Goal: Task Accomplishment & Management: Use online tool/utility

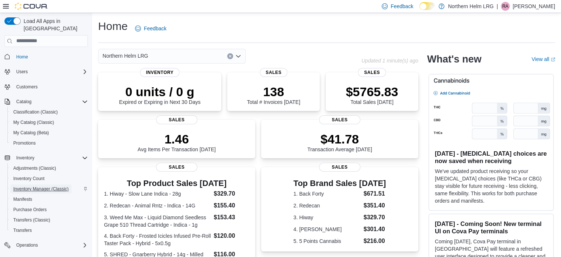
click at [40, 186] on span "Inventory Manager (Classic)" at bounding box center [40, 189] width 55 height 6
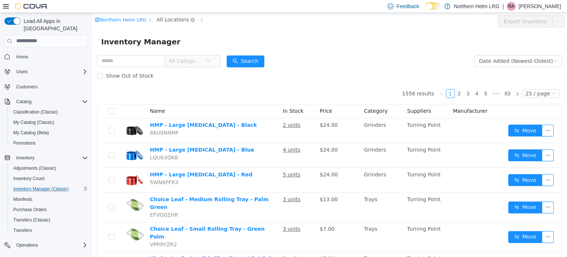
click at [178, 21] on span "All Locations" at bounding box center [173, 19] width 32 height 8
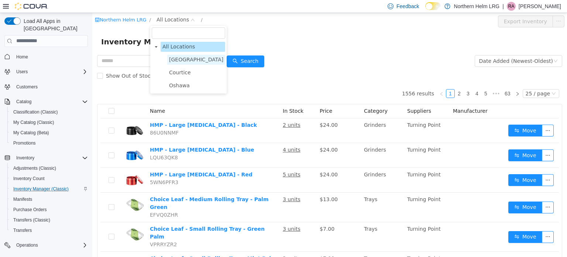
click at [190, 56] on span "[GEOGRAPHIC_DATA]" at bounding box center [196, 59] width 54 height 6
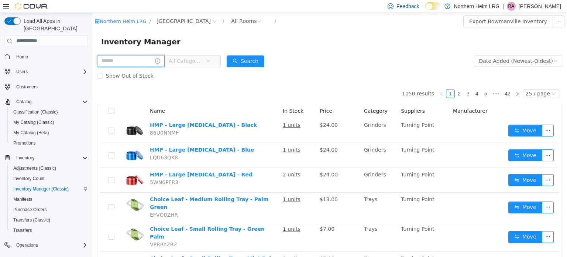
click at [133, 60] on input "text" at bounding box center [131, 61] width 68 height 12
type input "********"
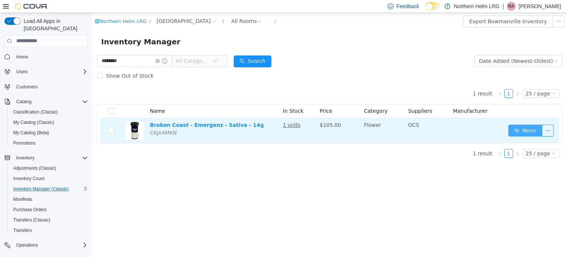
click at [522, 125] on button "Move" at bounding box center [525, 130] width 34 height 12
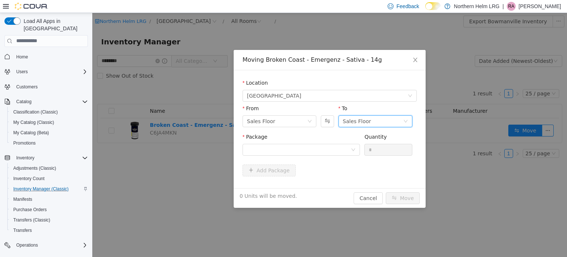
click at [375, 120] on div "Sales Floor" at bounding box center [373, 120] width 60 height 11
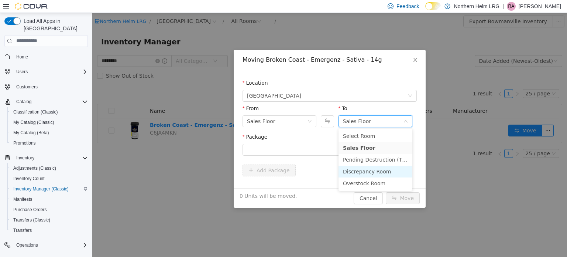
click at [380, 172] on li "Discrepancy Room" at bounding box center [375, 171] width 74 height 12
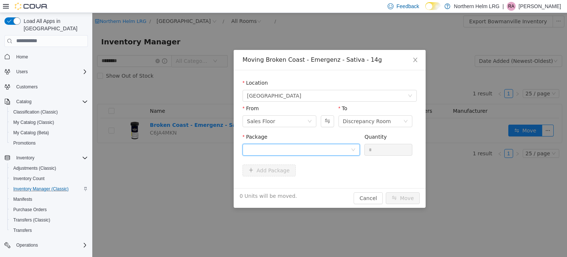
click at [340, 149] on div at bounding box center [299, 149] width 104 height 11
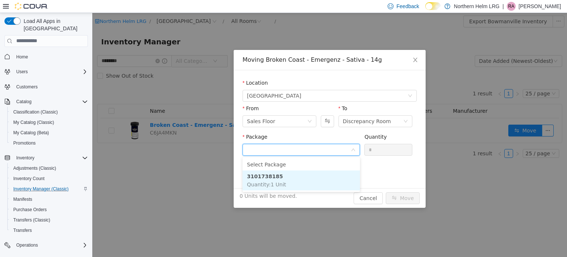
click at [316, 177] on li "3101738185 Quantity : 1 Unit" at bounding box center [301, 180] width 117 height 20
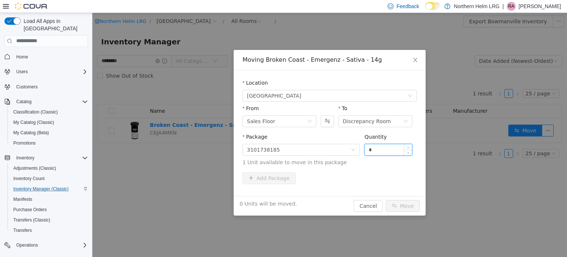
click at [374, 148] on input "*" at bounding box center [388, 149] width 47 height 11
type input "*"
click at [400, 206] on button "Move" at bounding box center [403, 205] width 34 height 12
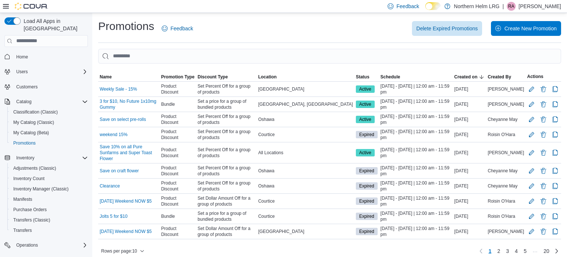
scroll to position [44, 0]
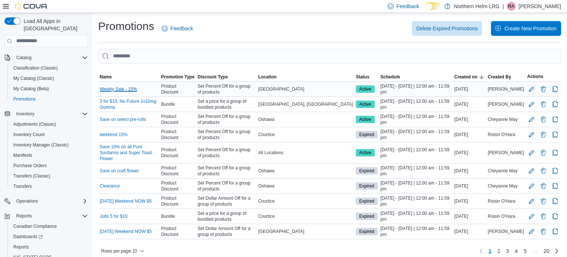
click at [123, 87] on link "Weekly Sale - 15%" at bounding box center [118, 89] width 37 height 6
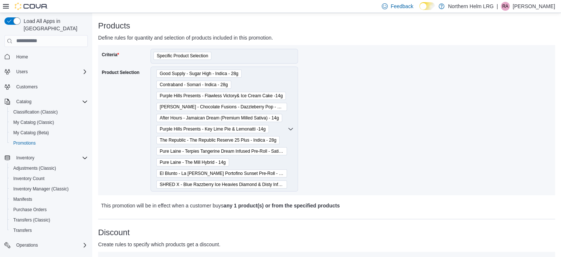
scroll to position [91, 0]
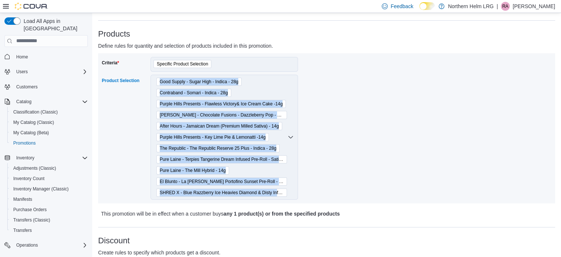
drag, startPoint x: 157, startPoint y: 83, endPoint x: 277, endPoint y: 190, distance: 160.8
click at [277, 190] on div "Good Supply - Sugar High - Indica - 28g Contraband - Somari - Indica - 28g Purp…" at bounding box center [225, 137] width 148 height 125
copy div "Good Supply - Sugar High - Indica - 28g Contraband - Somari - Indica - 28g Purp…"
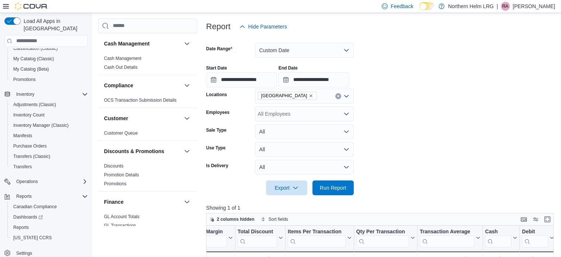
scroll to position [80, 0]
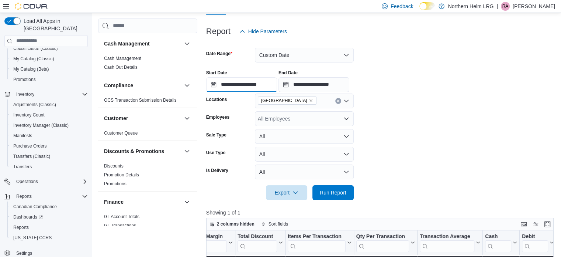
click at [266, 83] on input "**********" at bounding box center [241, 84] width 71 height 15
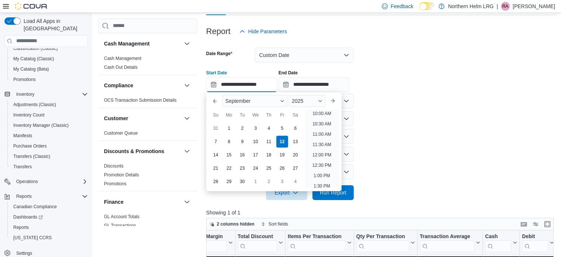
scroll to position [209, 0]
click at [323, 153] on li "12:00 PM" at bounding box center [322, 154] width 25 height 9
type input "**********"
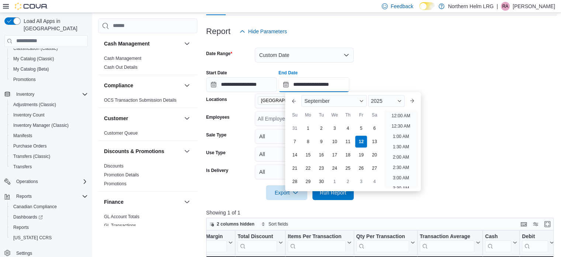
click at [338, 91] on input "**********" at bounding box center [314, 84] width 71 height 15
click at [396, 135] on li "2:00 PM" at bounding box center [401, 134] width 23 height 9
type input "**********"
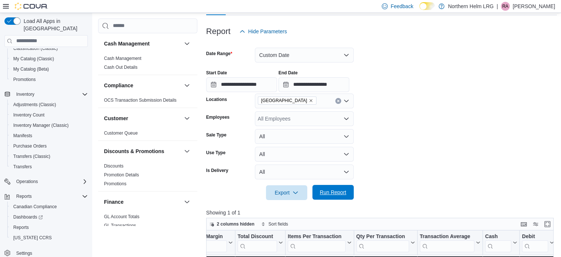
click at [342, 187] on span "Run Report" at bounding box center [333, 192] width 32 height 15
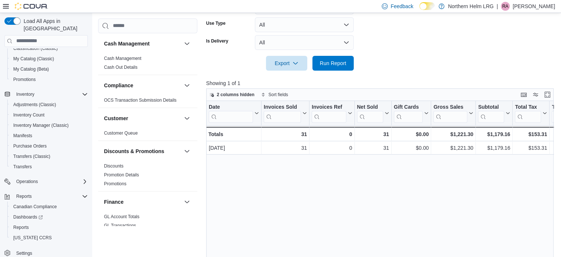
scroll to position [210, 0]
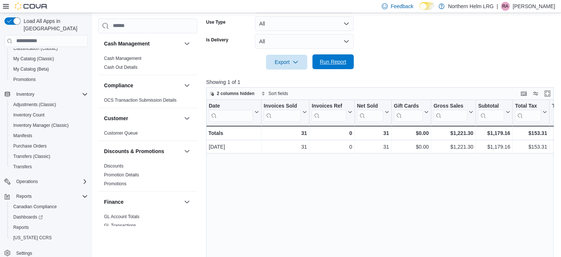
click at [344, 65] on span "Run Report" at bounding box center [333, 61] width 27 height 7
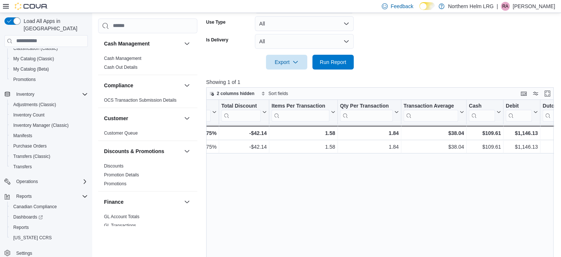
scroll to position [0, 514]
